Goal: Transaction & Acquisition: Purchase product/service

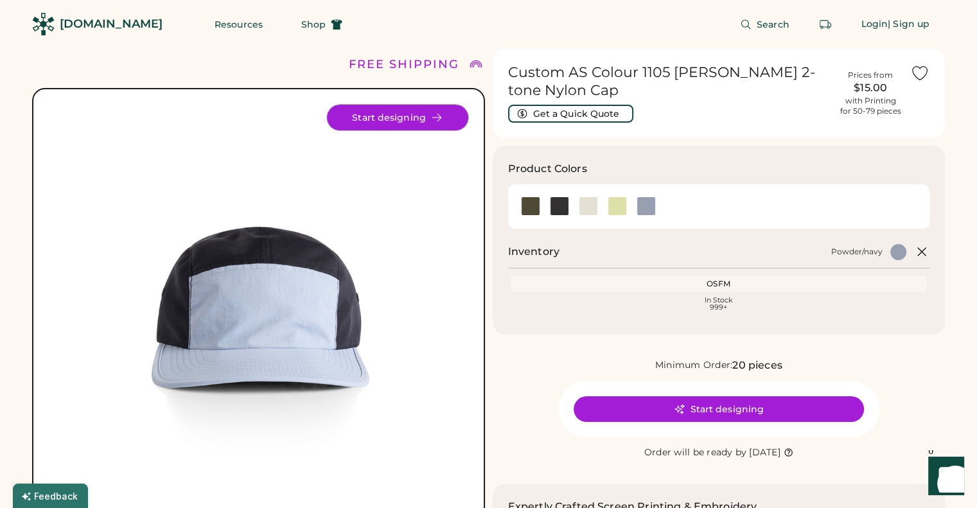
click at [437, 115] on icon at bounding box center [437, 118] width 12 height 12
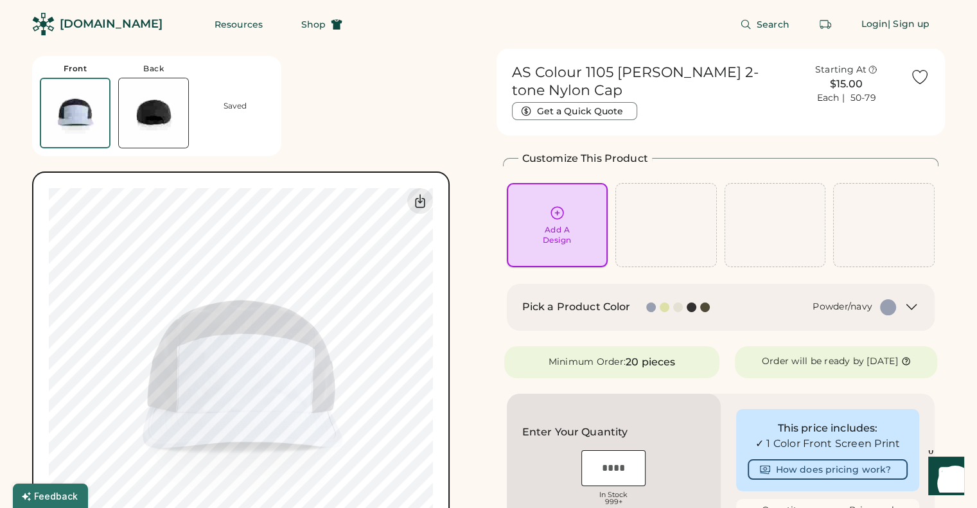
click at [578, 205] on div "Add A Design" at bounding box center [557, 225] width 83 height 40
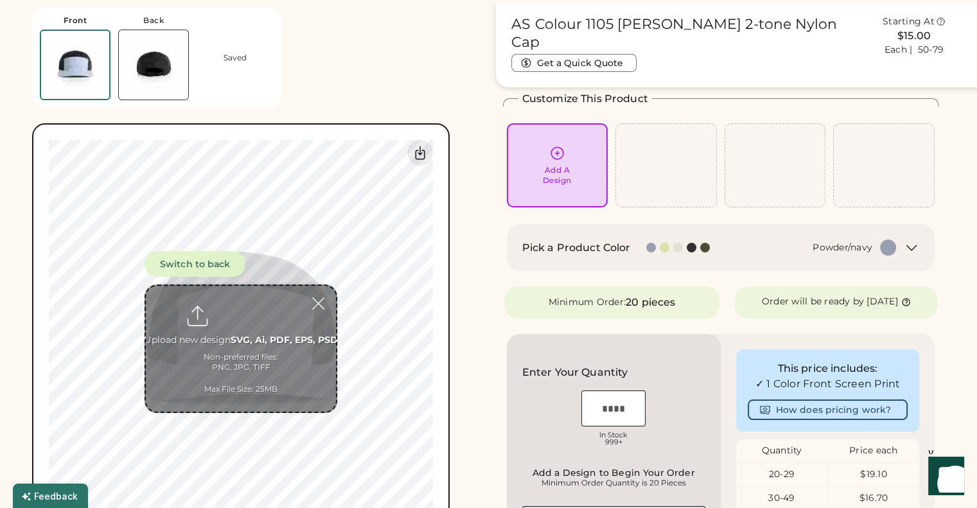
scroll to position [48, 0]
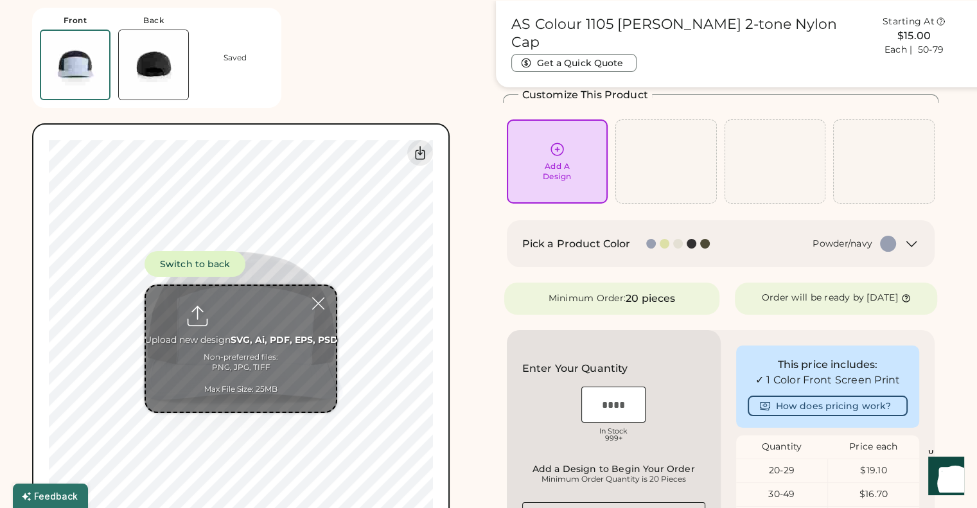
click at [242, 324] on input "file" at bounding box center [241, 349] width 190 height 126
type input "**********"
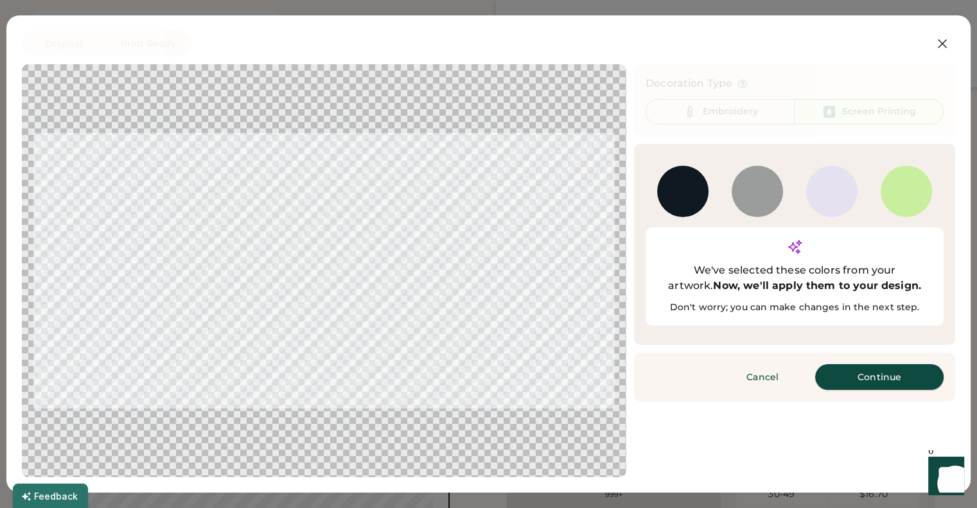
click at [882, 364] on button "Continue" at bounding box center [879, 377] width 128 height 26
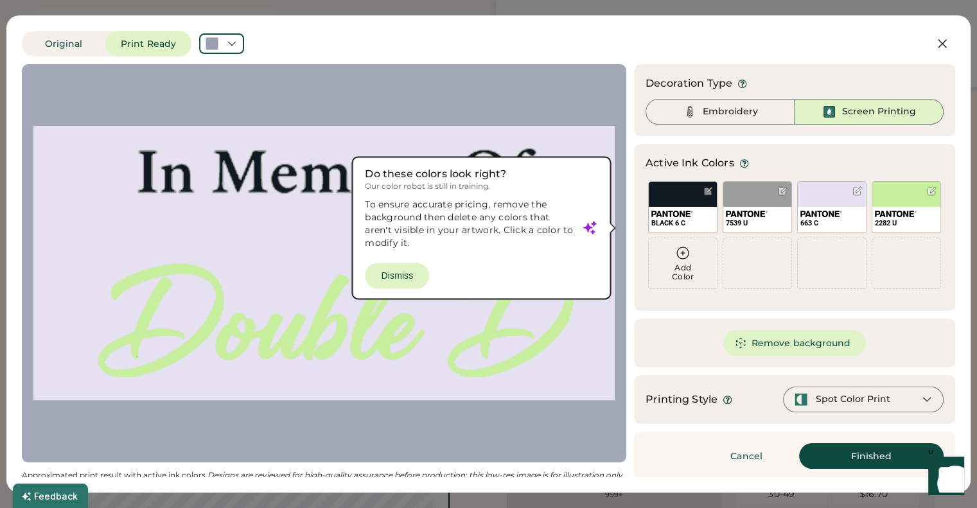
click at [419, 272] on div at bounding box center [323, 263] width 581 height 375
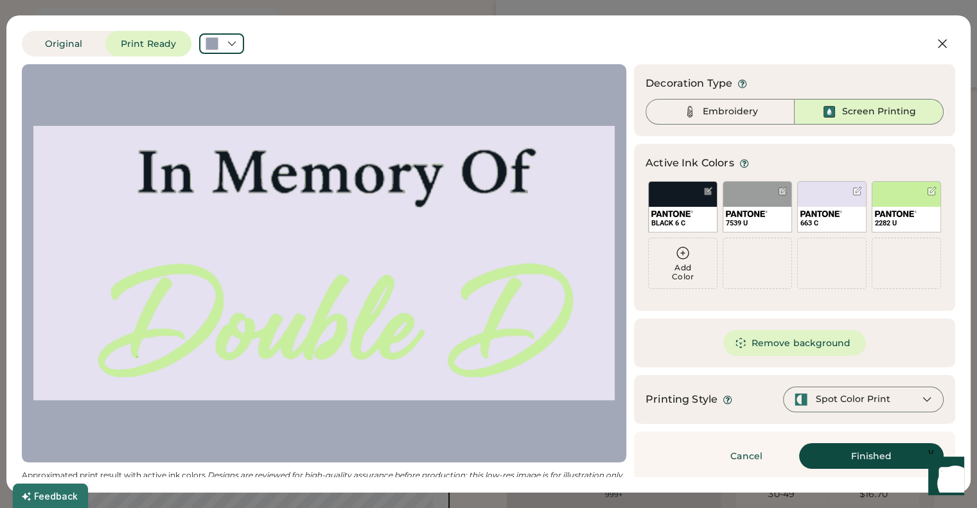
scroll to position [0, 0]
click at [849, 456] on button "Finished" at bounding box center [871, 456] width 144 height 26
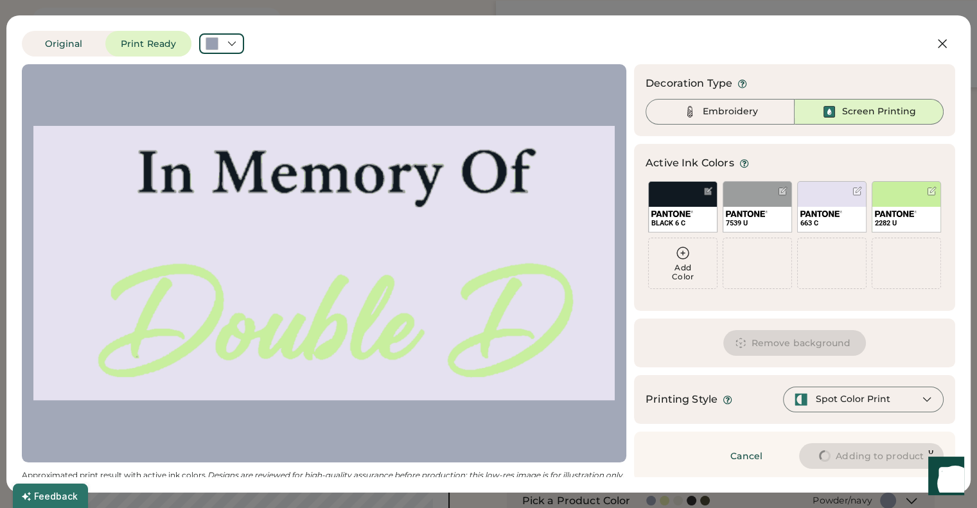
type input "****"
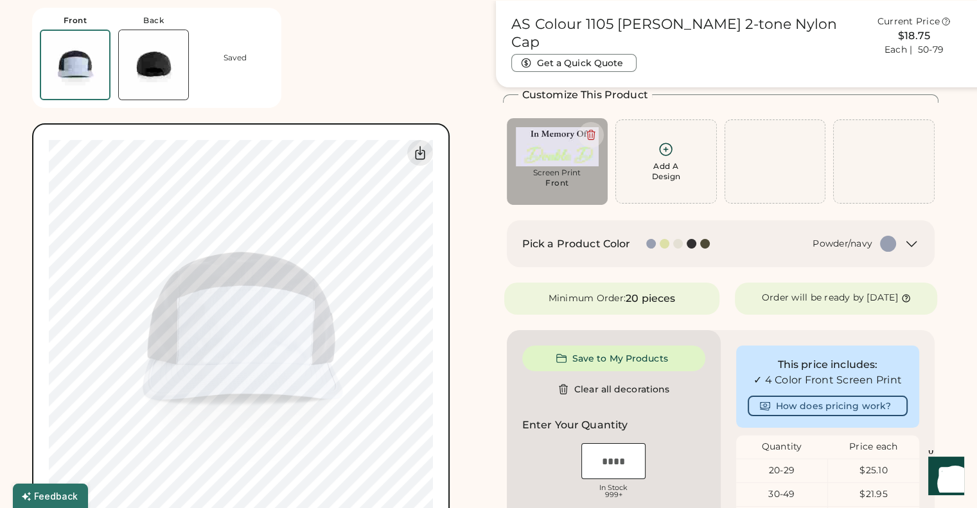
type input "****"
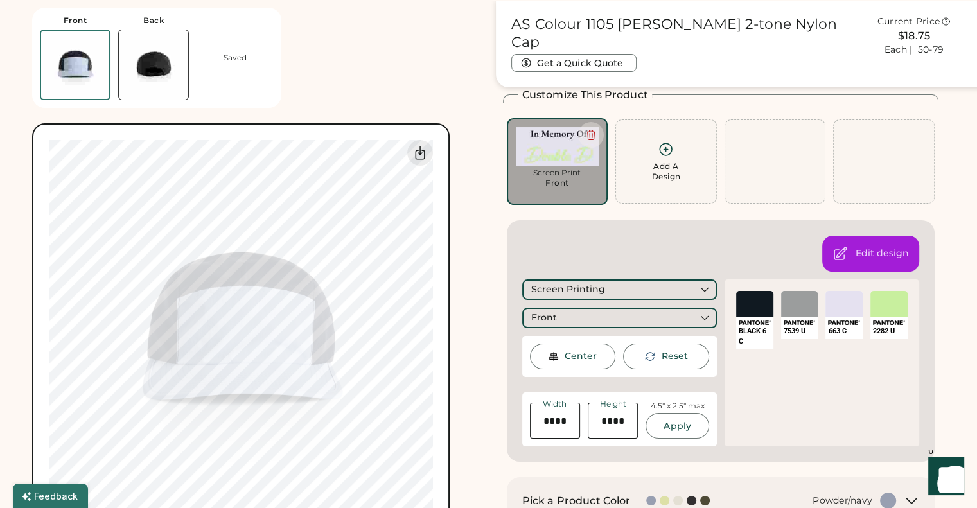
click at [894, 304] on div "SELECT A COLOR" at bounding box center [888, 304] width 37 height 26
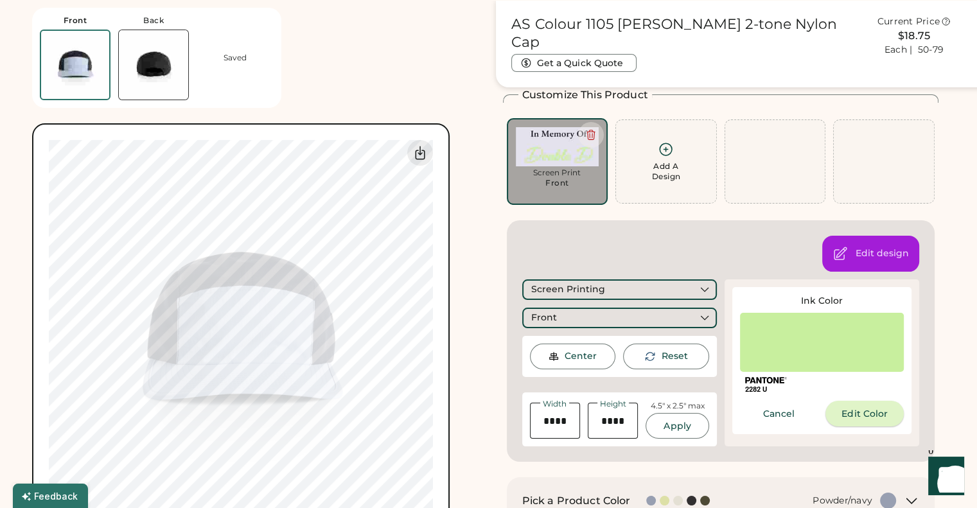
click at [859, 415] on button "Edit Color" at bounding box center [864, 414] width 78 height 26
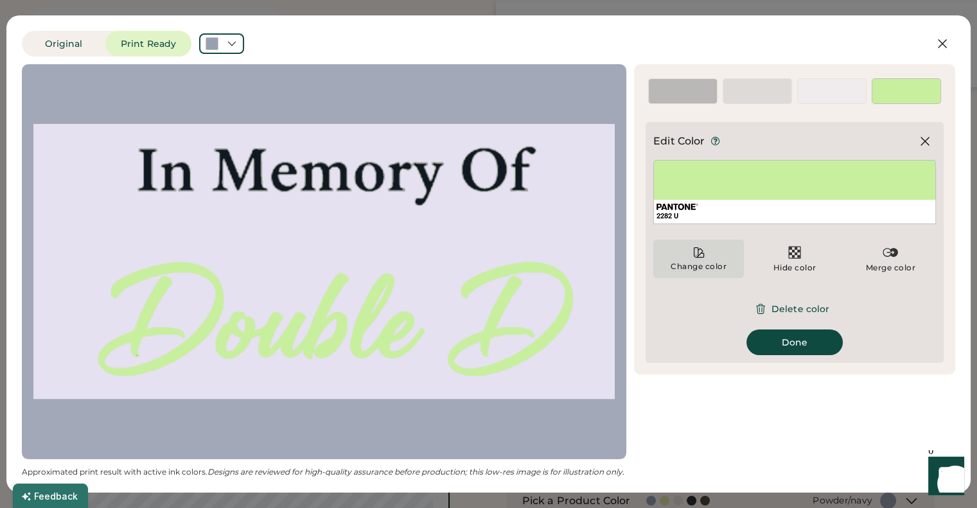
click at [695, 255] on icon at bounding box center [698, 252] width 13 height 13
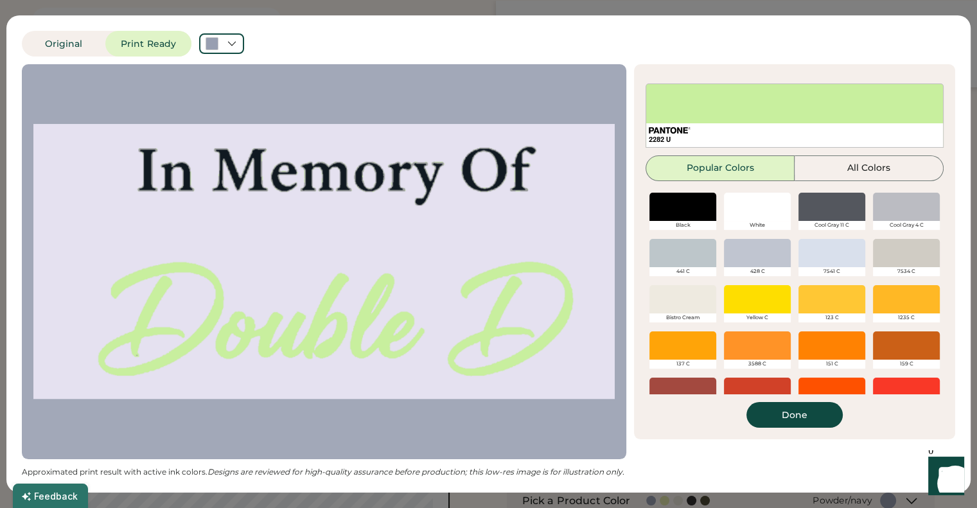
click at [818, 381] on div at bounding box center [831, 392] width 67 height 28
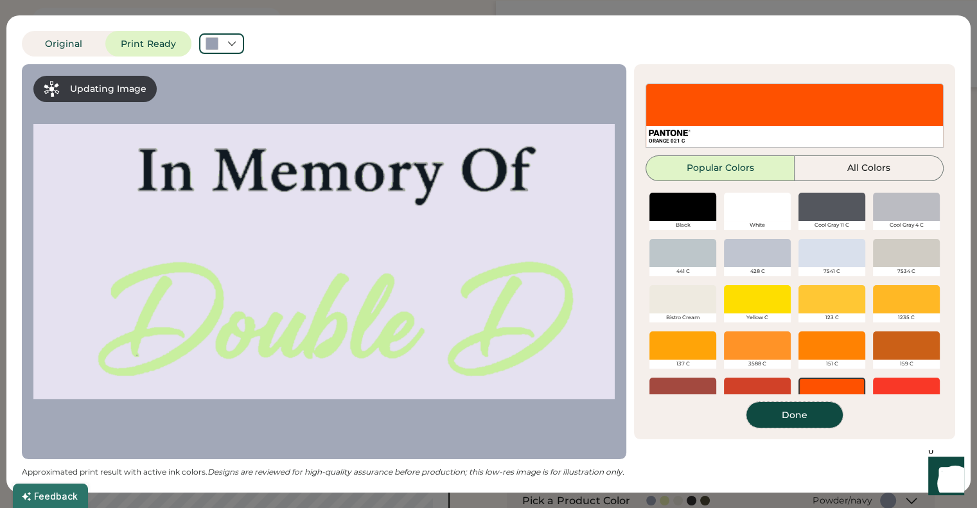
click at [802, 413] on button "Done" at bounding box center [794, 415] width 96 height 26
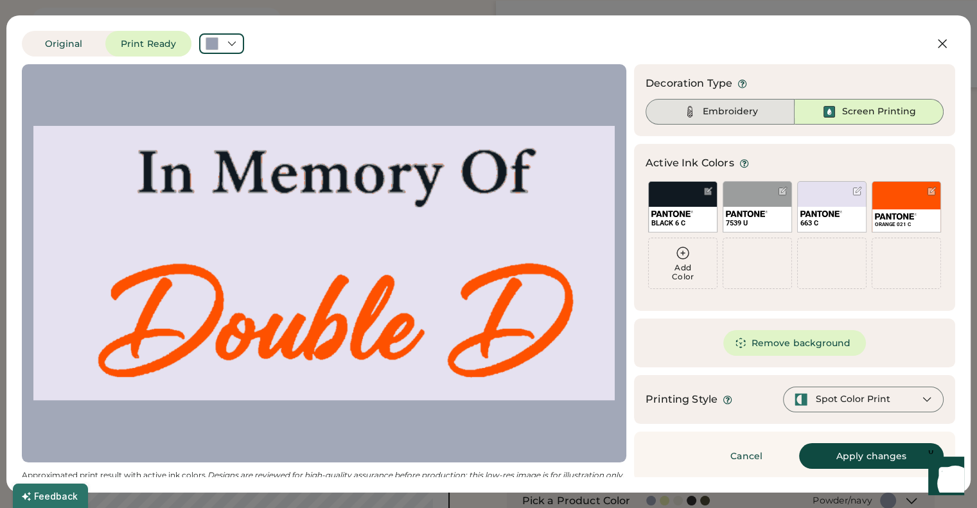
click at [726, 106] on div "Embroidery" at bounding box center [729, 111] width 55 height 13
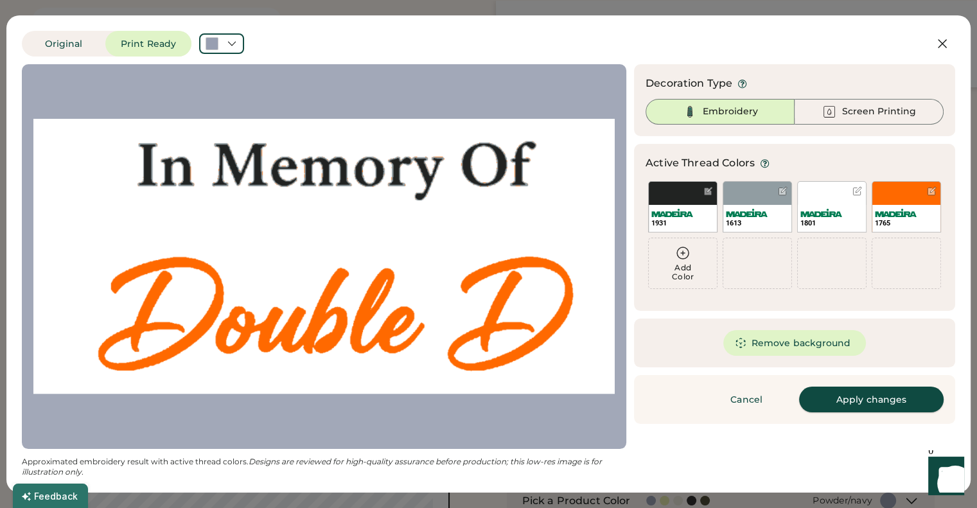
click at [844, 398] on button "Apply changes" at bounding box center [871, 400] width 144 height 26
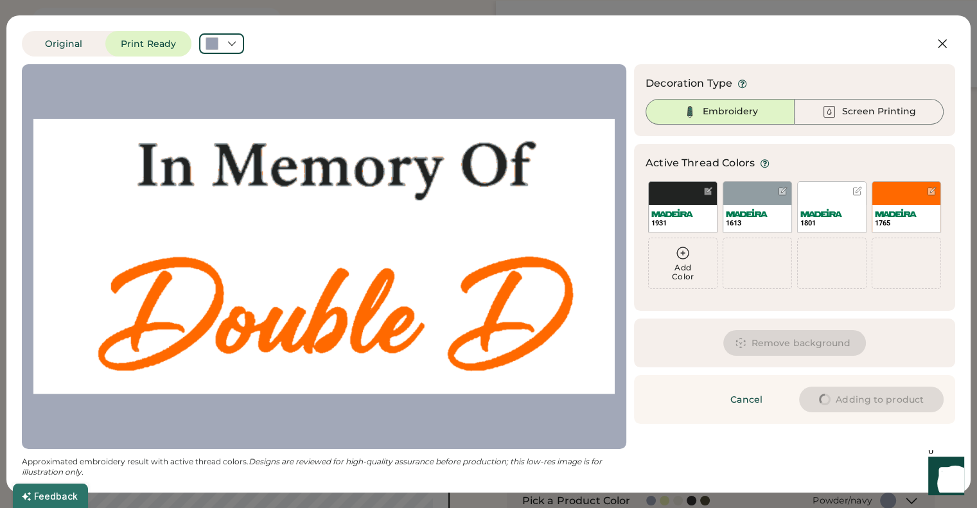
type input "****"
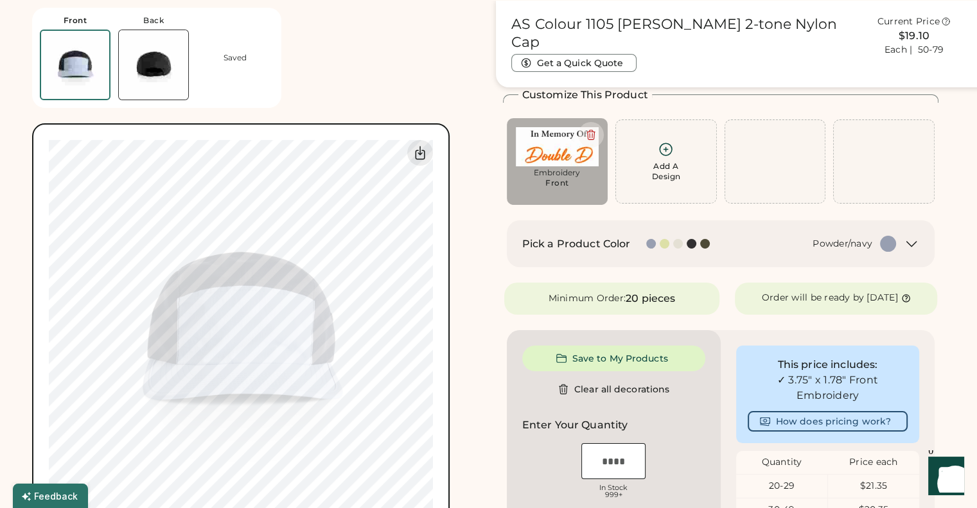
type input "****"
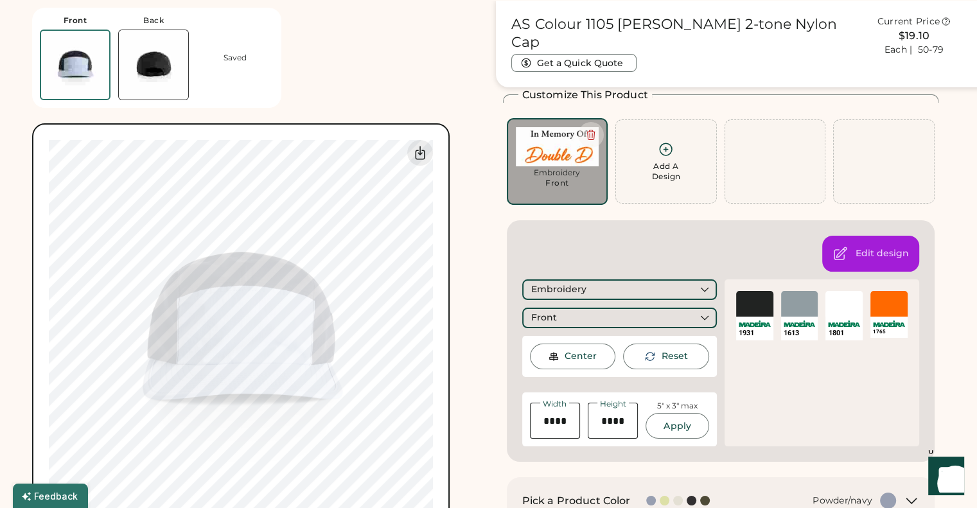
click at [837, 318] on div "SELECT A COLOR 1801" at bounding box center [843, 315] width 37 height 49
click at [842, 313] on div "SELECT A COLOR" at bounding box center [843, 304] width 37 height 26
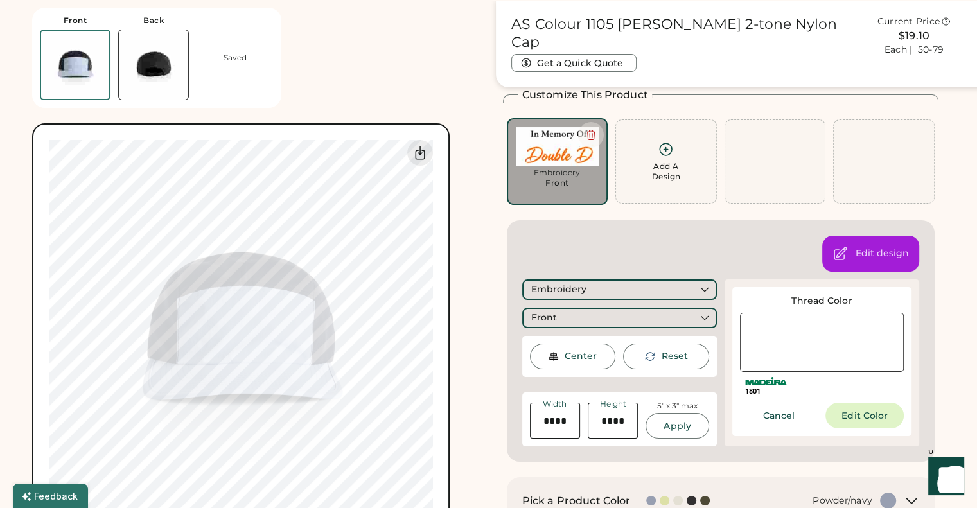
click at [804, 351] on div at bounding box center [822, 342] width 164 height 59
click at [783, 328] on div at bounding box center [822, 342] width 164 height 59
click at [861, 411] on button "Edit Color" at bounding box center [864, 416] width 78 height 26
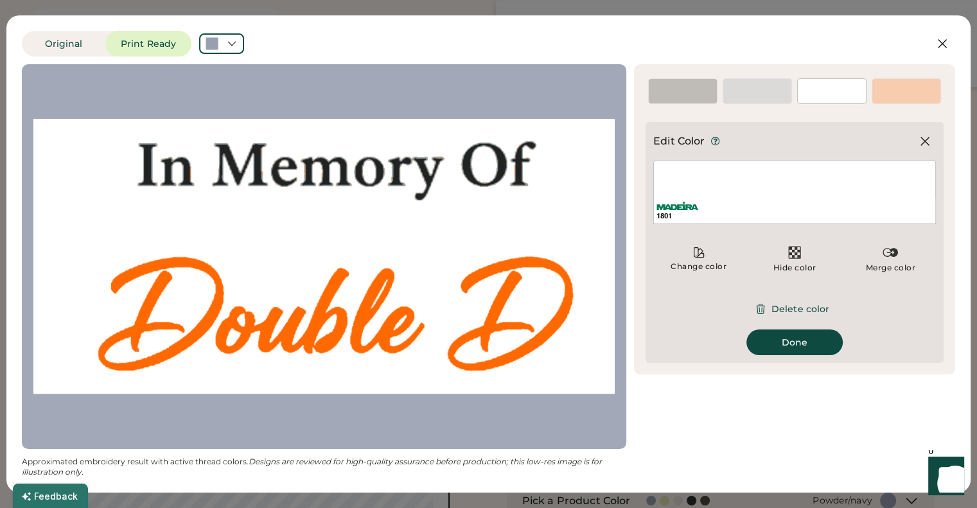
click at [683, 215] on div "1801" at bounding box center [794, 216] width 276 height 10
click at [892, 257] on img at bounding box center [889, 252] width 15 height 15
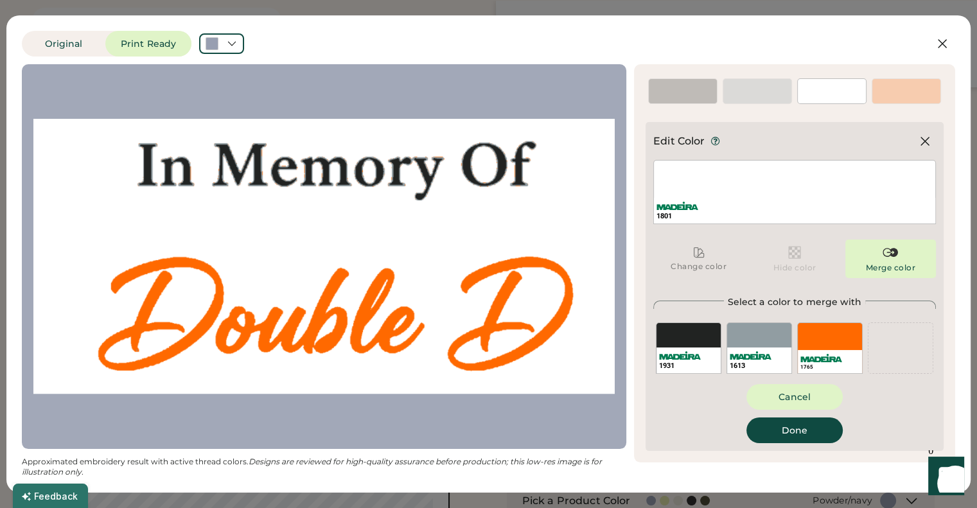
click at [767, 343] on div "1613" at bounding box center [758, 347] width 65 height 51
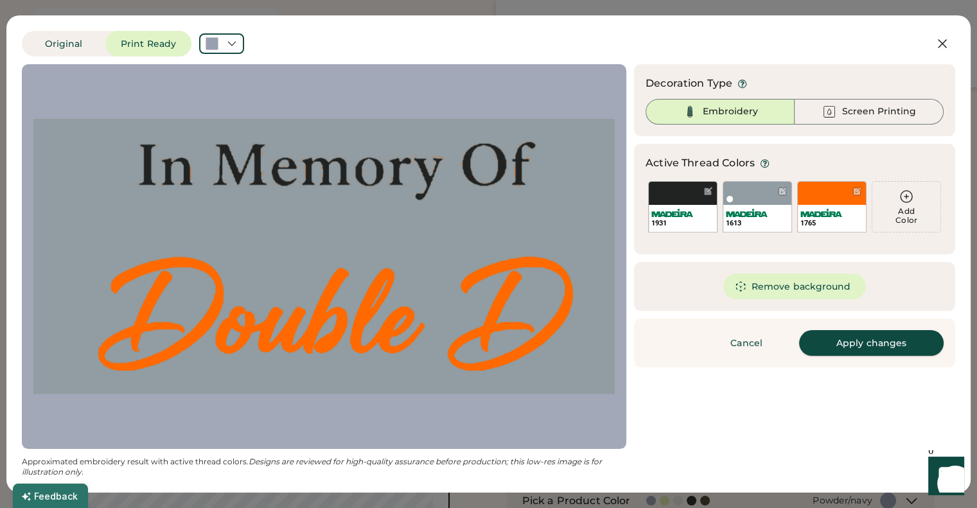
click at [865, 344] on button "Apply changes" at bounding box center [871, 343] width 144 height 26
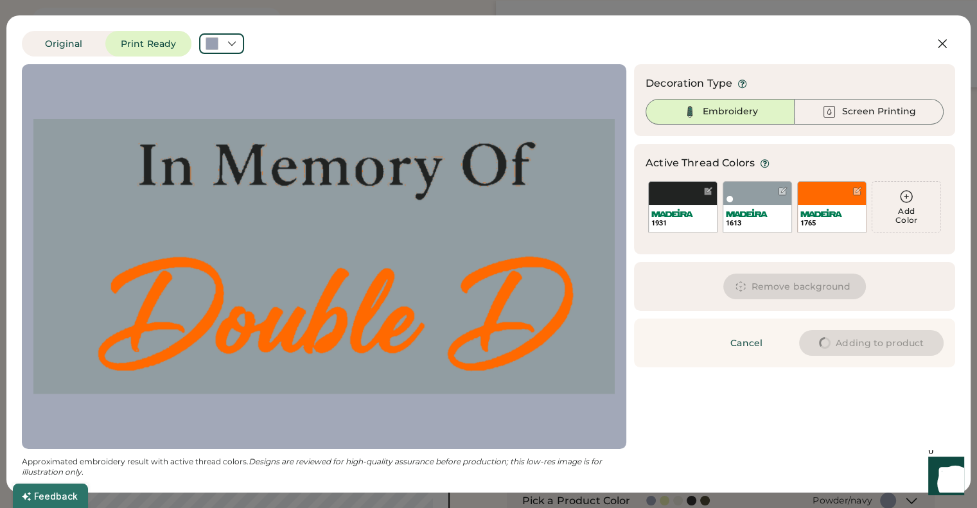
type input "****"
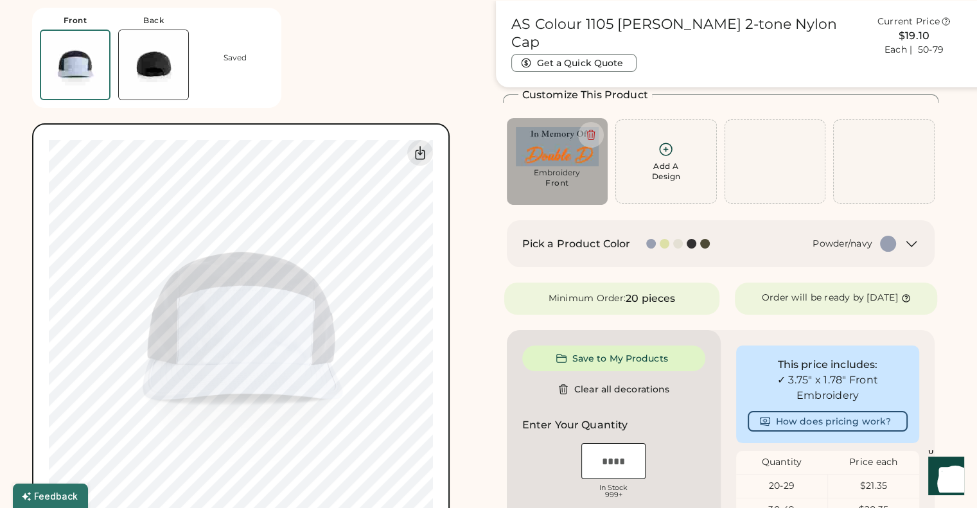
type input "****"
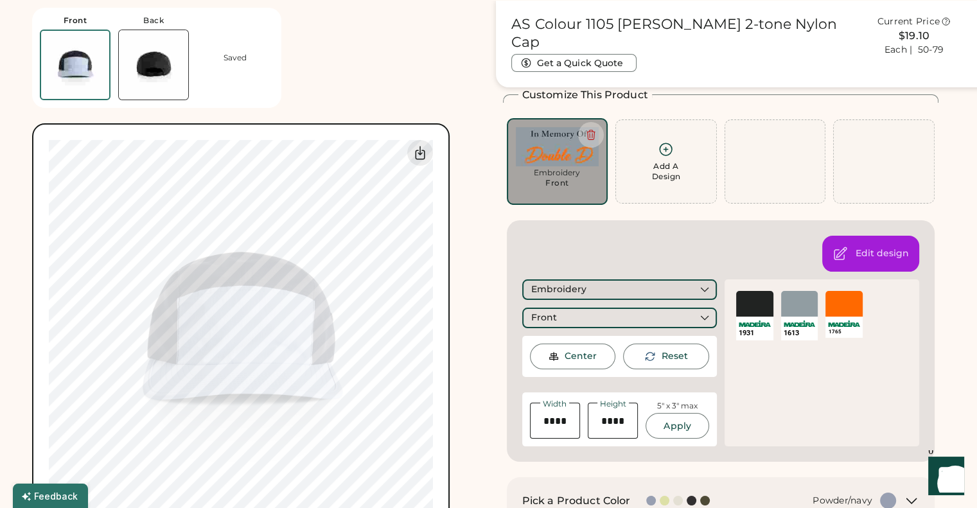
click at [706, 291] on icon at bounding box center [705, 290] width 12 height 12
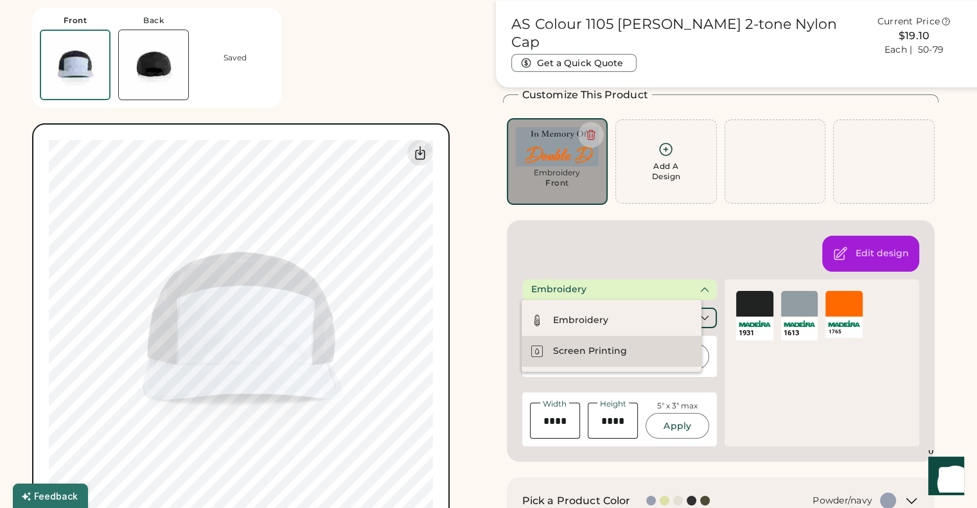
click at [632, 346] on div "Screen Printing" at bounding box center [611, 351] width 180 height 31
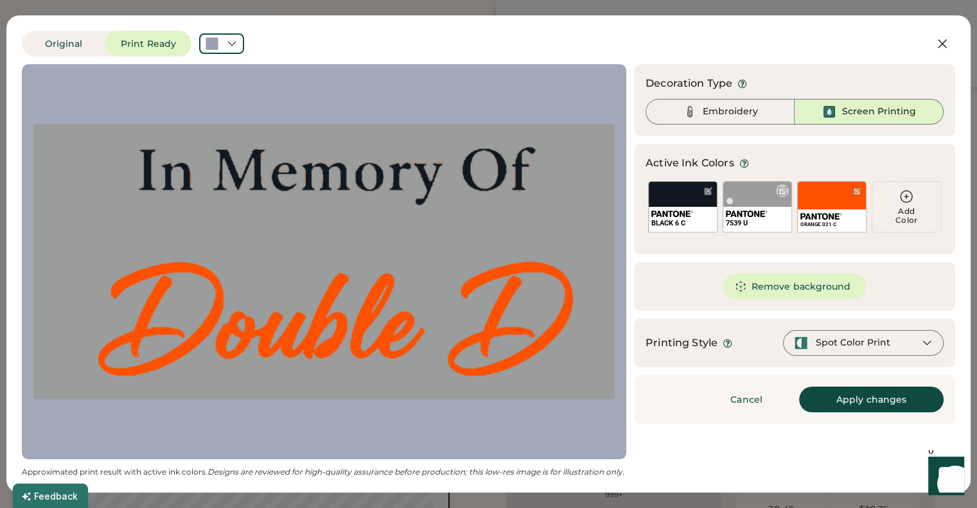
click at [758, 209] on div "7539 U" at bounding box center [757, 219] width 68 height 25
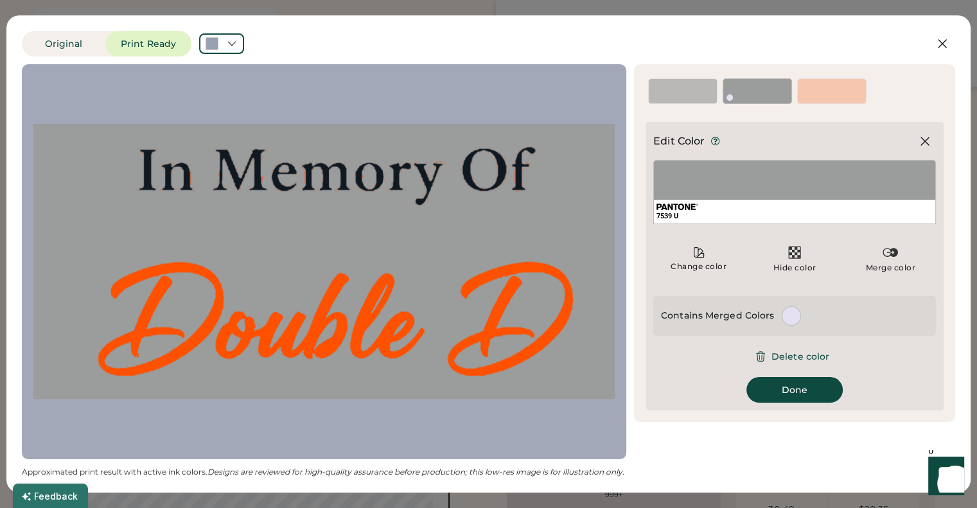
click at [786, 318] on div at bounding box center [791, 316] width 18 height 18
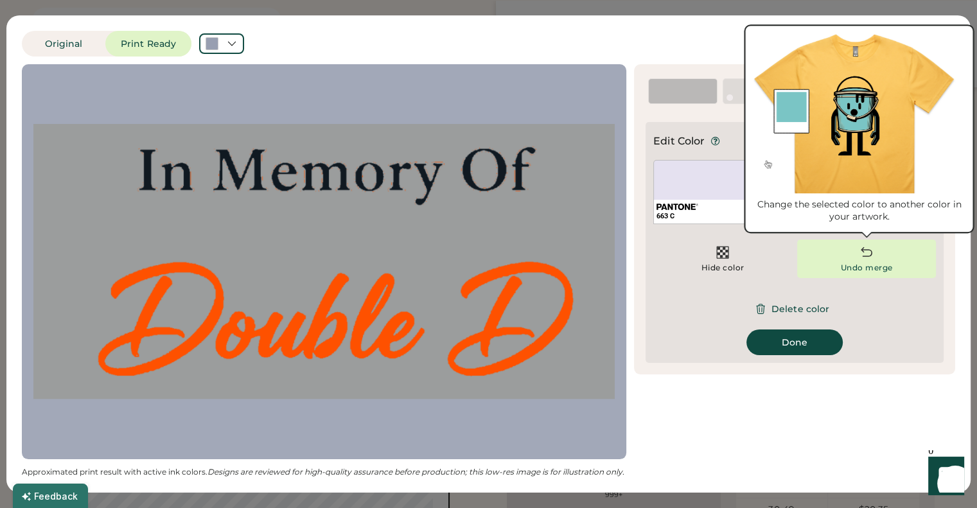
click at [858, 254] on img at bounding box center [865, 252] width 15 height 15
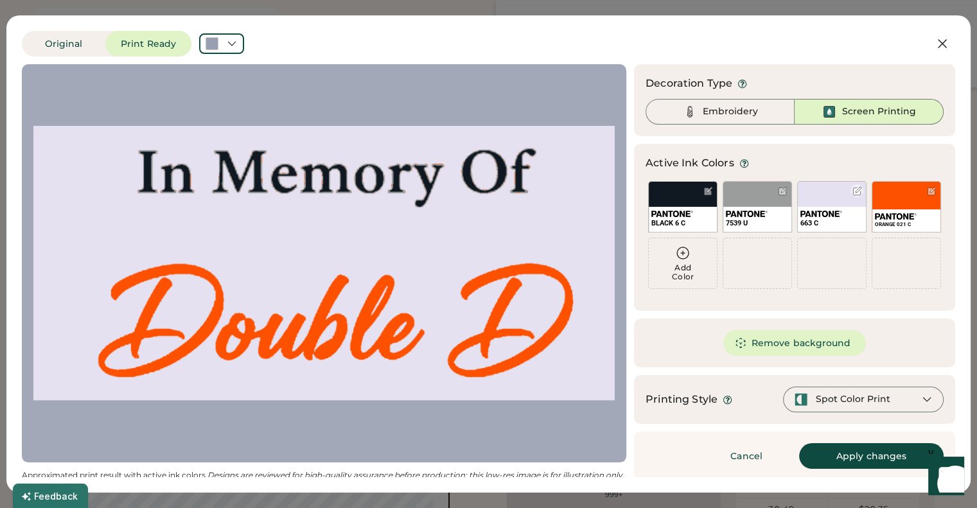
click at [852, 192] on div at bounding box center [857, 191] width 10 height 10
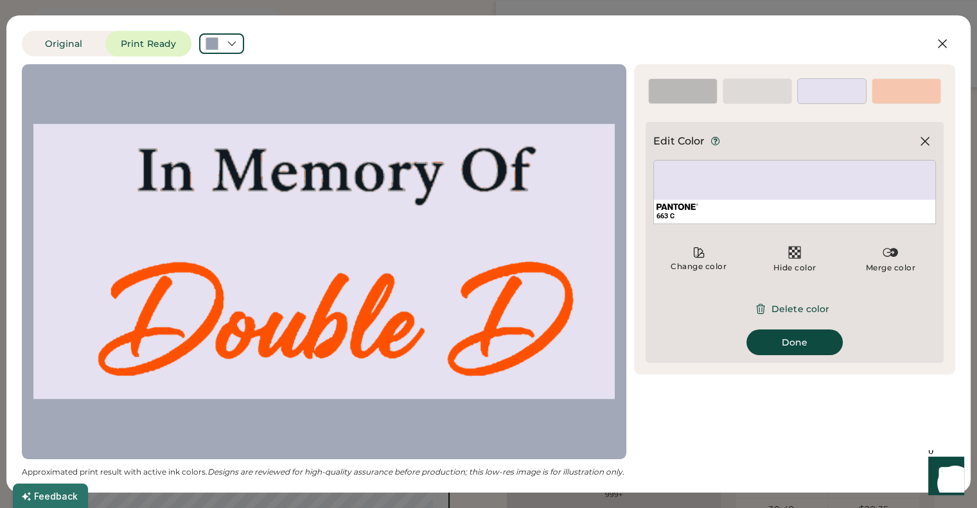
click at [846, 192] on div "663 C" at bounding box center [794, 192] width 283 height 64
click at [808, 216] on div "663 C" at bounding box center [794, 216] width 276 height 10
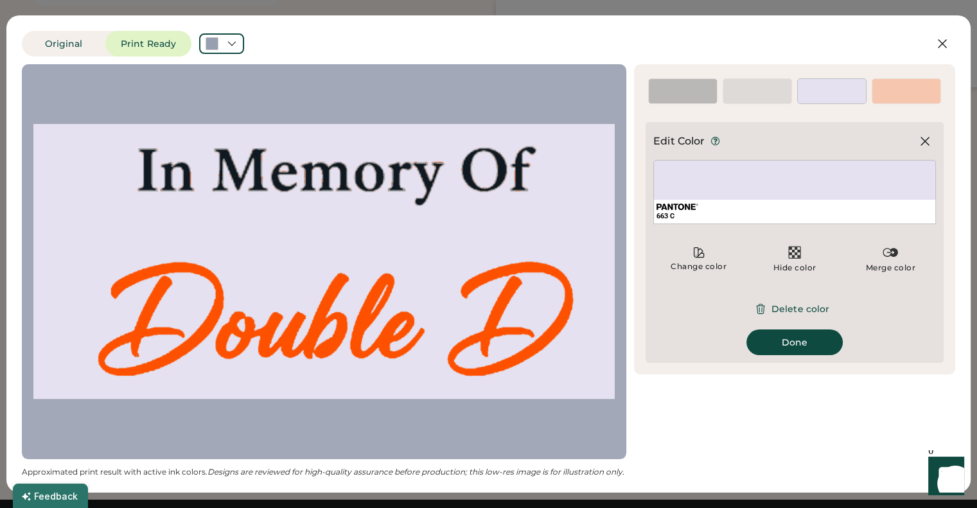
click at [798, 200] on div "663 C" at bounding box center [794, 212] width 281 height 24
click at [792, 187] on div "663 C" at bounding box center [794, 192] width 283 height 64
click at [781, 315] on button "Delete color" at bounding box center [794, 309] width 100 height 26
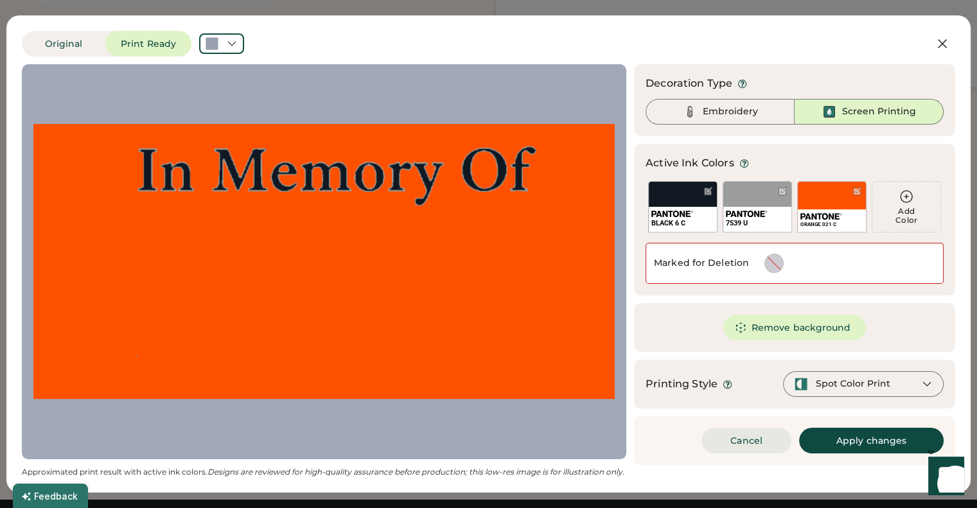
click at [745, 443] on button "Cancel" at bounding box center [746, 441] width 90 height 26
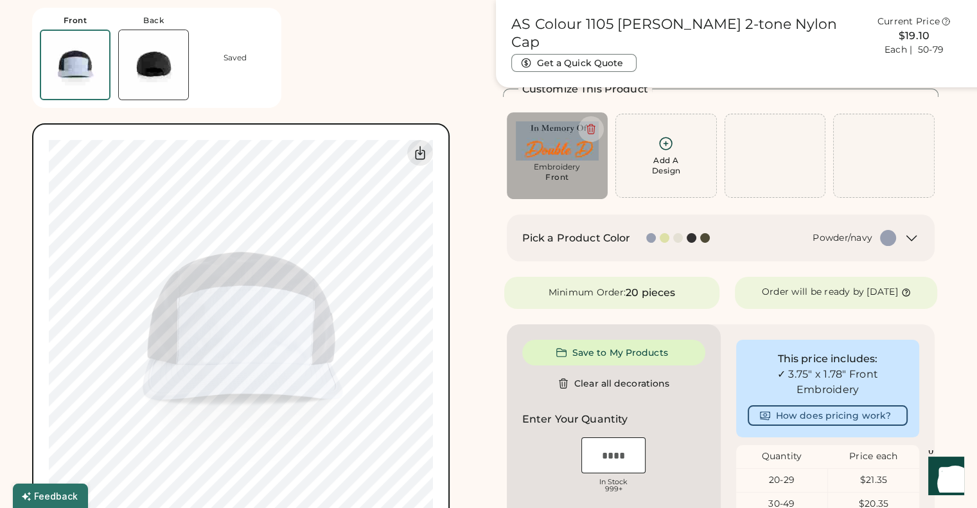
scroll to position [52, 0]
click at [539, 170] on div "Embroidery" at bounding box center [557, 169] width 83 height 10
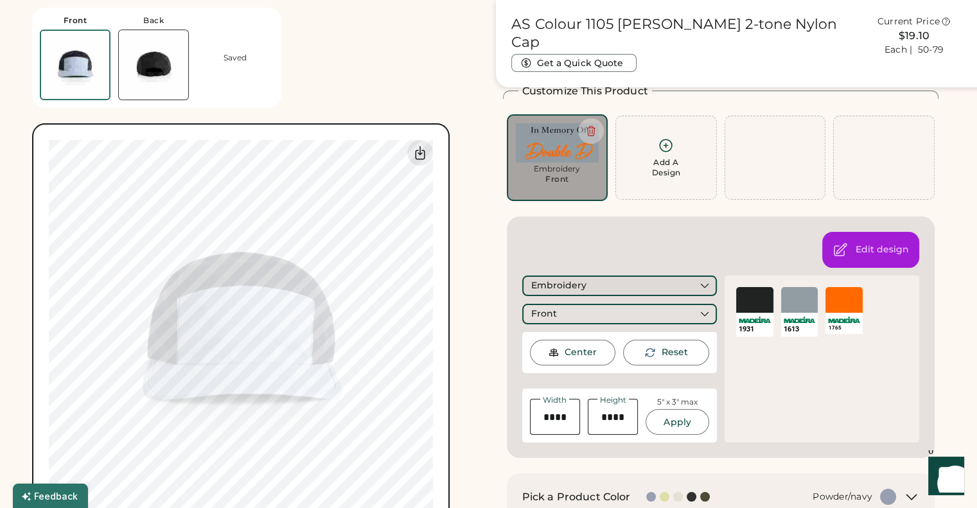
click at [704, 288] on icon at bounding box center [705, 286] width 12 height 12
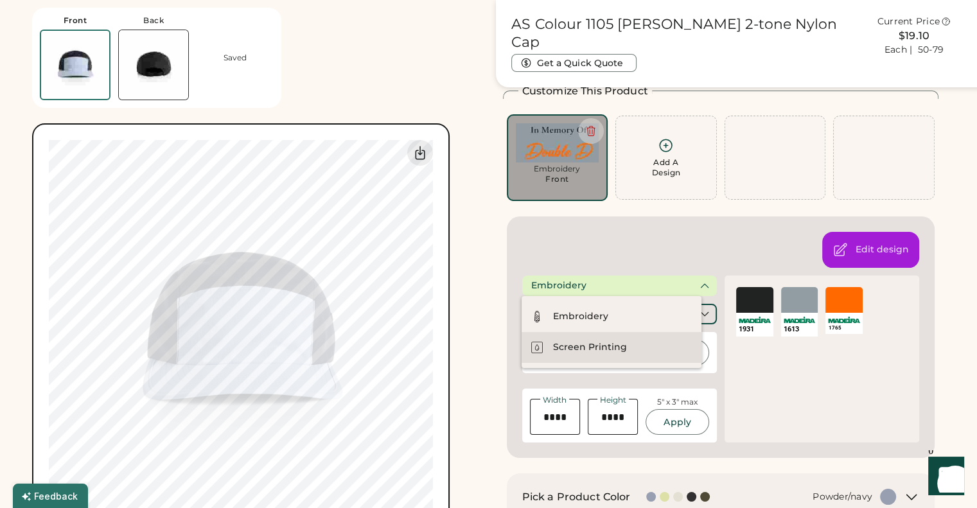
click at [642, 341] on div "Screen Printing" at bounding box center [611, 347] width 180 height 31
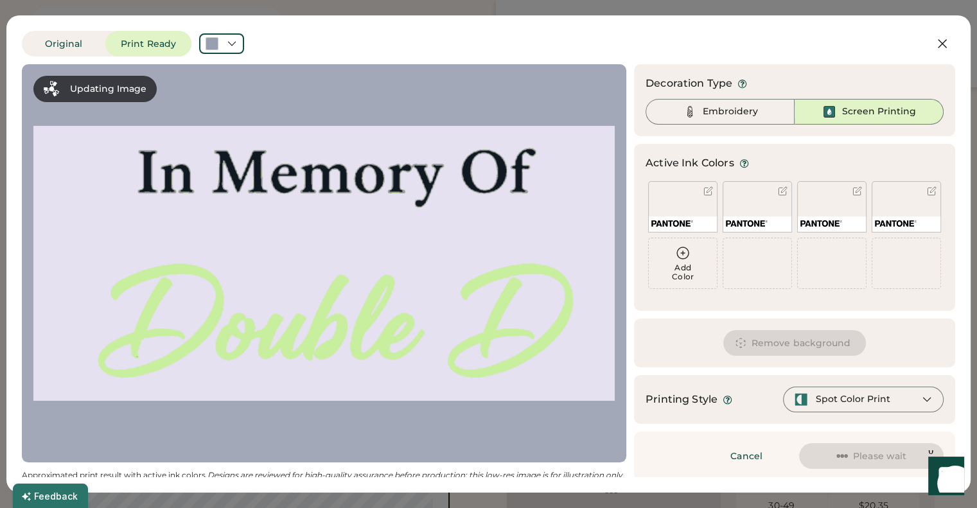
scroll to position [0, 0]
click at [760, 341] on button "Remove background" at bounding box center [794, 343] width 143 height 26
